Goal: Task Accomplishment & Management: Use online tool/utility

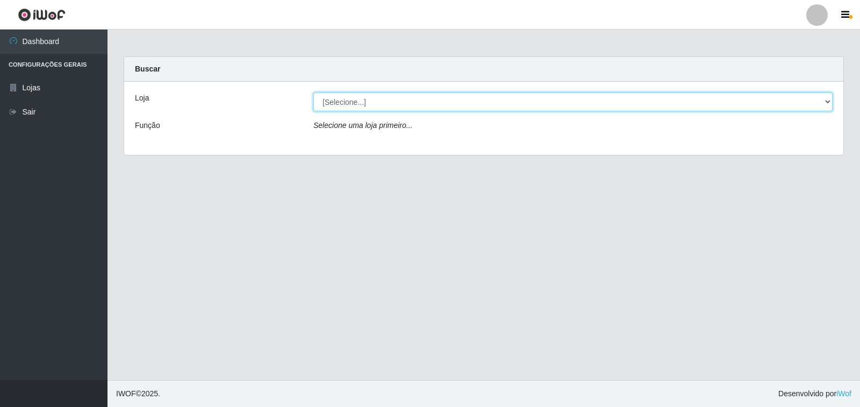
click at [811, 107] on select "[Selecione...] Atacado Vem - [STREET_ADDRESS]" at bounding box center [572, 101] width 519 height 19
select select "455"
click at [313, 92] on select "[Selecione...] Atacado Vem - [STREET_ADDRESS]" at bounding box center [572, 101] width 519 height 19
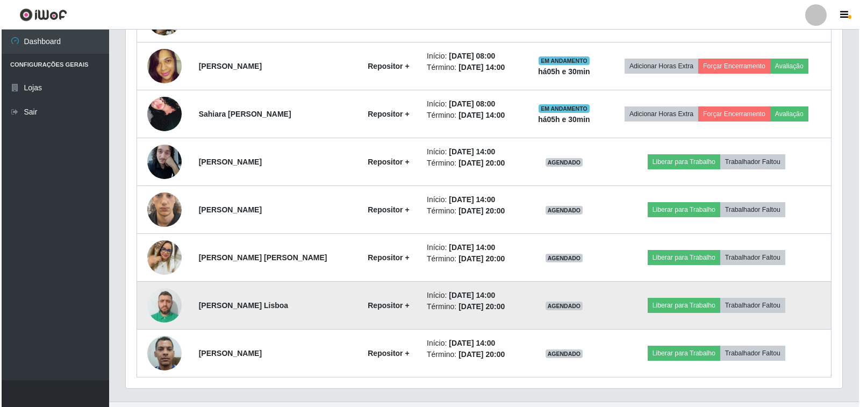
scroll to position [591, 0]
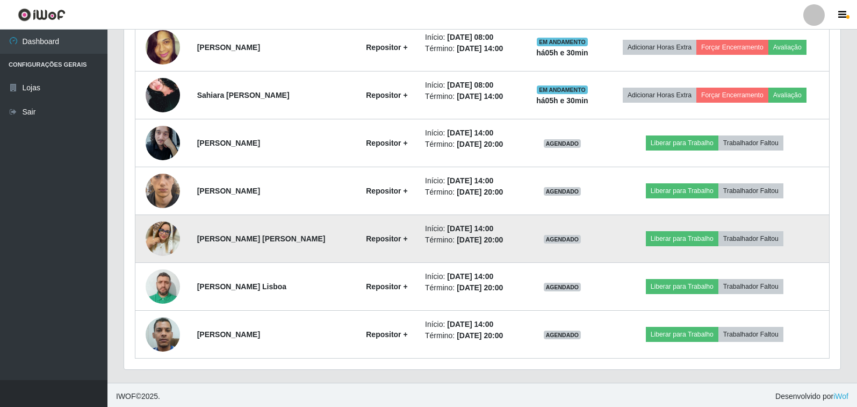
click at [157, 236] on img at bounding box center [163, 238] width 34 height 34
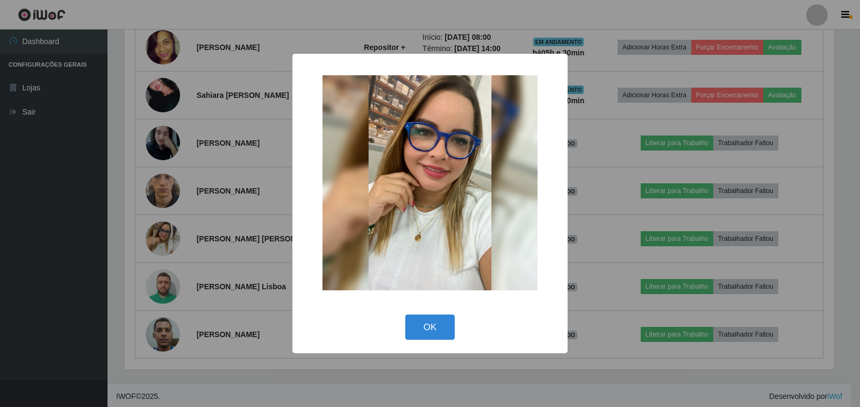
click at [426, 340] on div "OK Cancel" at bounding box center [430, 327] width 254 height 31
click at [445, 328] on button "OK" at bounding box center [430, 326] width 50 height 25
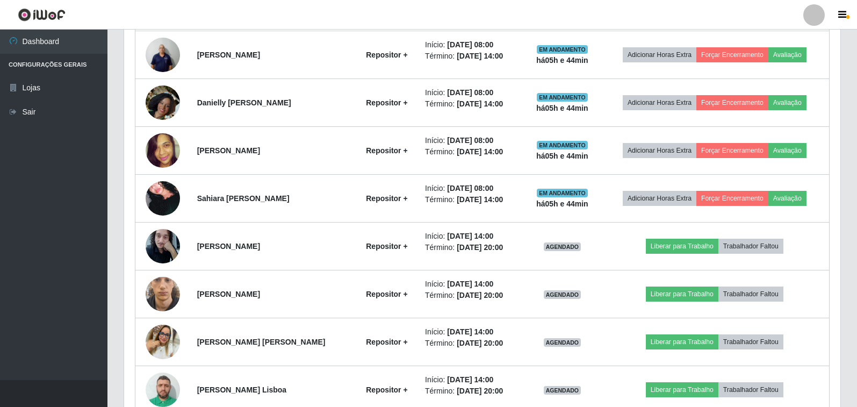
scroll to position [594, 0]
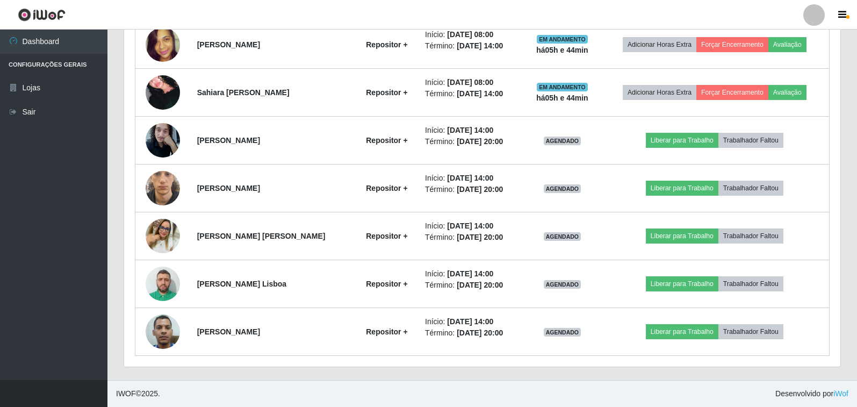
click at [692, 379] on div "Hoje 1 dia 3 dias 1 Semana Não encerrados Trabalhador Posição Data Status Opçõe…" at bounding box center [483, 97] width 734 height 565
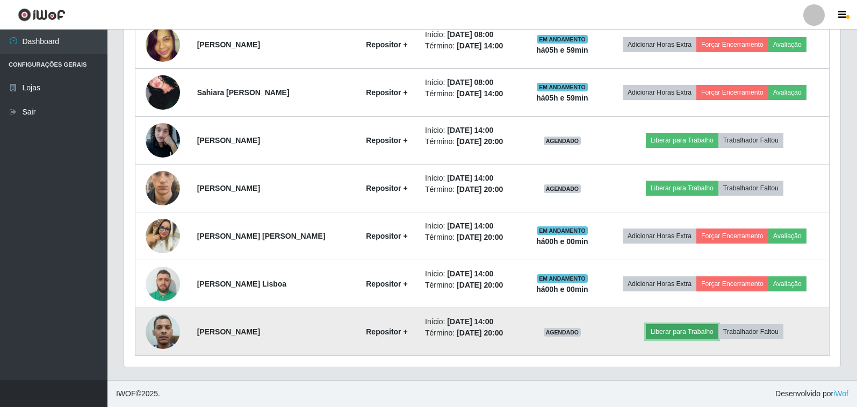
click at [674, 331] on button "Liberar para Trabalho" at bounding box center [682, 331] width 73 height 15
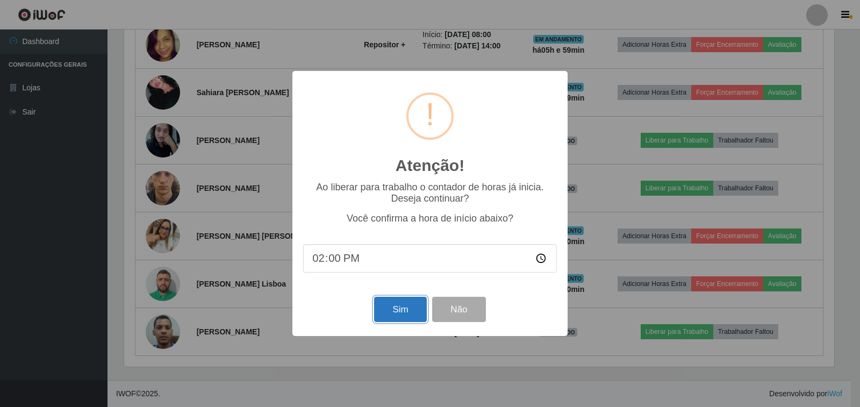
click at [400, 310] on button "Sim" at bounding box center [400, 309] width 52 height 25
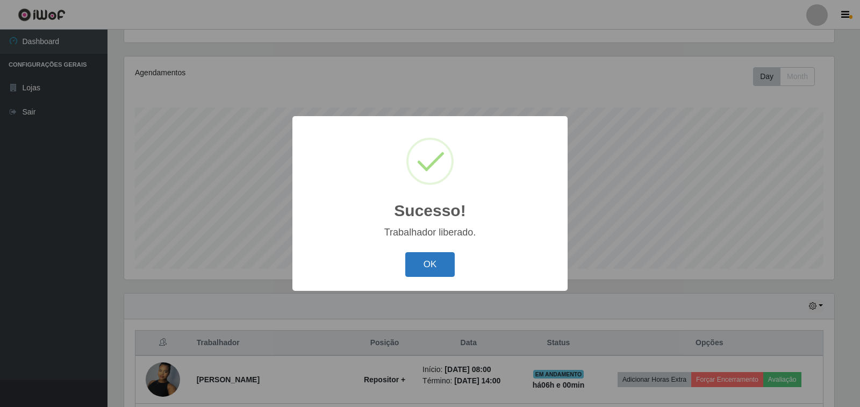
click at [443, 262] on button "OK" at bounding box center [430, 264] width 50 height 25
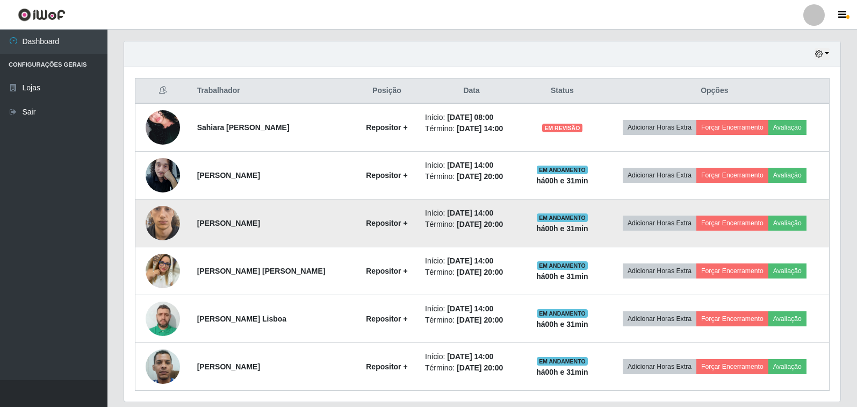
scroll to position [349, 0]
